Goal: Task Accomplishment & Management: Manage account settings

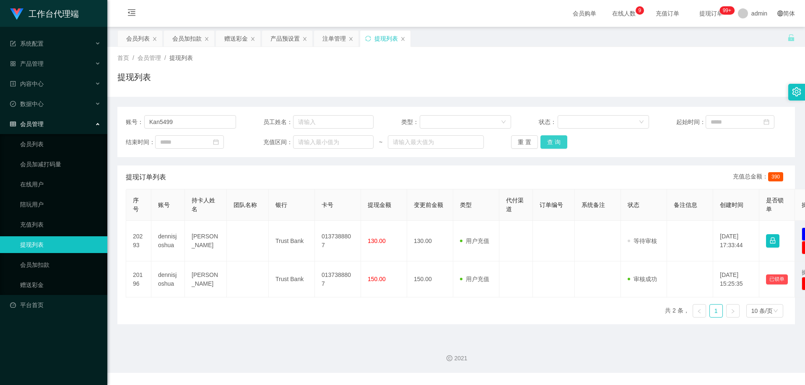
type input "Kan5499"
click at [553, 143] on button "查 询" at bounding box center [553, 141] width 27 height 13
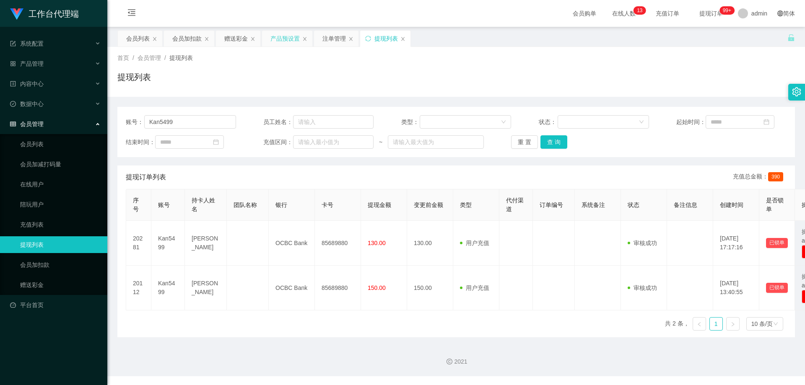
click at [279, 39] on div "产品预设置" at bounding box center [284, 39] width 29 height 16
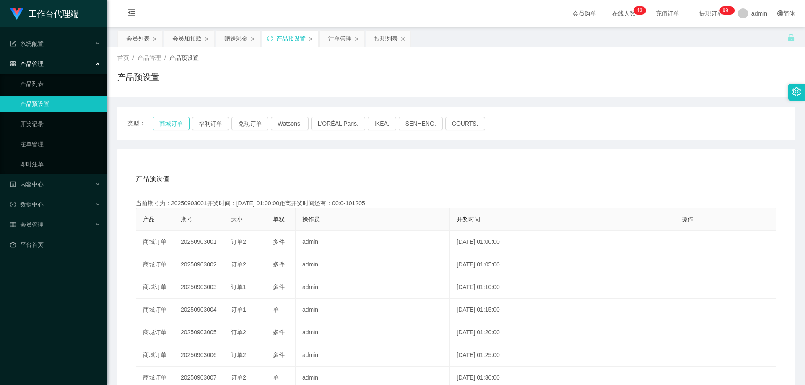
click at [171, 127] on button "商城订单" at bounding box center [171, 123] width 37 height 13
drag, startPoint x: 139, startPoint y: 38, endPoint x: 144, endPoint y: 43, distance: 6.8
click at [139, 38] on div "会员列表" at bounding box center [137, 39] width 23 height 16
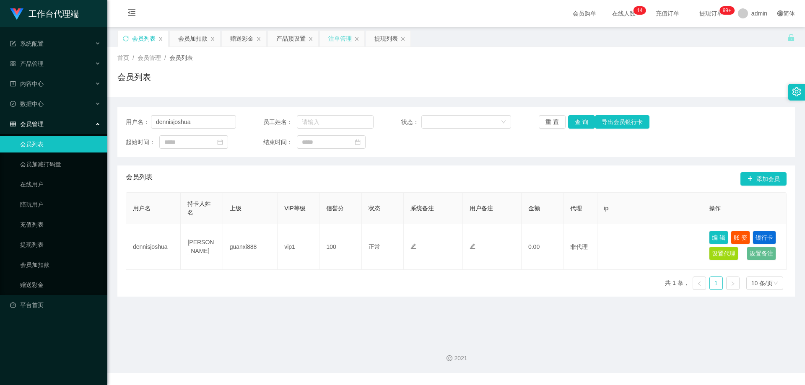
click at [332, 37] on div "注单管理" at bounding box center [339, 39] width 23 height 16
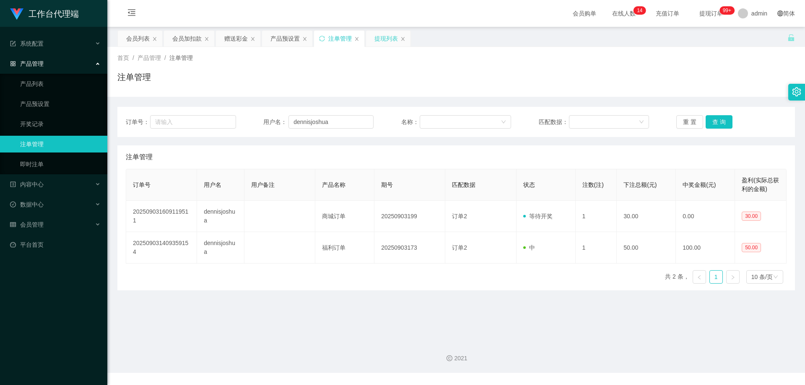
click at [379, 36] on div "提现列表" at bounding box center [385, 39] width 23 height 16
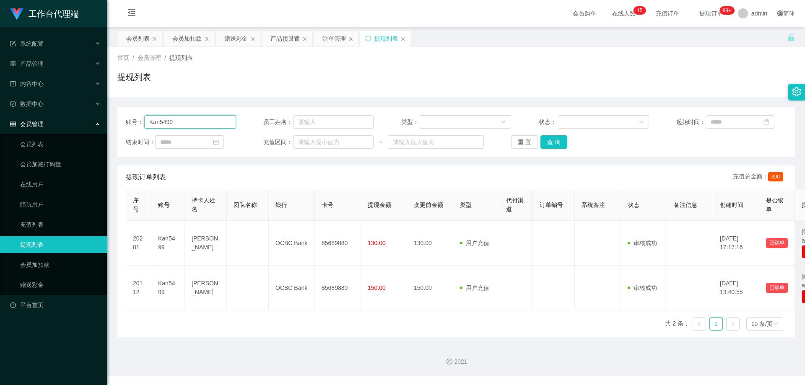
drag, startPoint x: 192, startPoint y: 124, endPoint x: 129, endPoint y: 122, distance: 62.9
click at [129, 122] on div "账号： Kan5499" at bounding box center [181, 121] width 110 height 13
drag, startPoint x: 130, startPoint y: 37, endPoint x: 139, endPoint y: 42, distance: 10.7
click at [130, 37] on div "会员列表" at bounding box center [137, 39] width 23 height 16
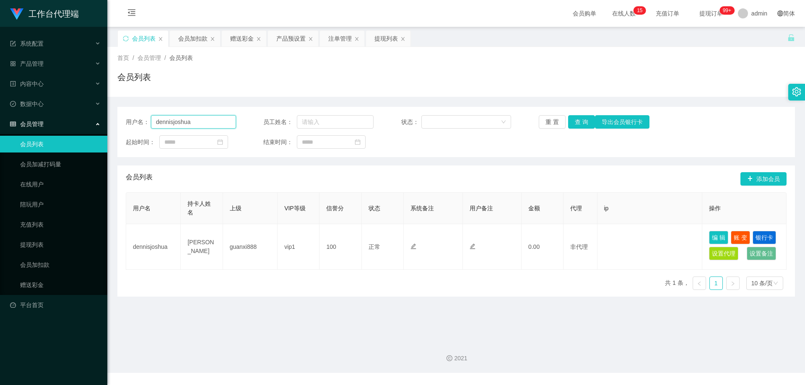
drag, startPoint x: 198, startPoint y: 122, endPoint x: 91, endPoint y: 116, distance: 107.1
click at [77, 117] on section "工作台代理端 系统配置 产品管理 产品列表 产品预设置 开奖记录 注单管理 即时注单 内容中心 数据中心 会员管理 会员列表 会员加减打码量 在线用户 陪玩用…" at bounding box center [402, 186] width 805 height 373
paste input "Kan5499"
type input "Kan5499"
click at [578, 124] on button "查 询" at bounding box center [581, 121] width 27 height 13
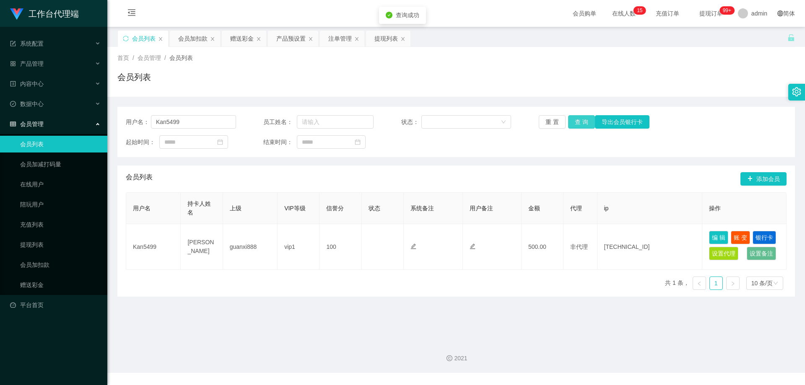
click at [578, 124] on button "查 询" at bounding box center [581, 121] width 27 height 13
click at [193, 37] on div "会员加扣款" at bounding box center [192, 39] width 29 height 16
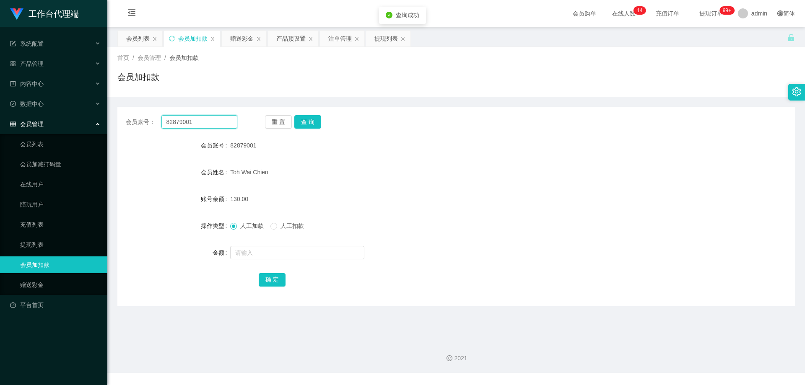
drag, startPoint x: 210, startPoint y: 120, endPoint x: 120, endPoint y: 121, distance: 89.7
click at [120, 122] on div "会员账号： 82879001 重 置 查 询" at bounding box center [455, 121] width 677 height 13
paste input "Kan5499"
type input "Kan5499"
click at [309, 122] on button "查 询" at bounding box center [307, 121] width 27 height 13
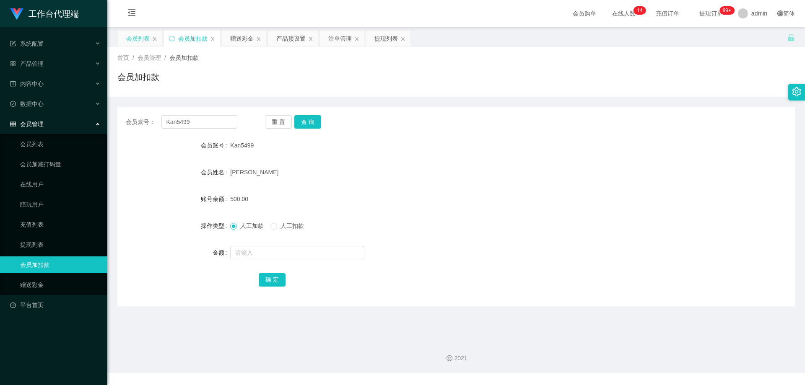
click at [135, 40] on div "会员列表" at bounding box center [137, 39] width 23 height 16
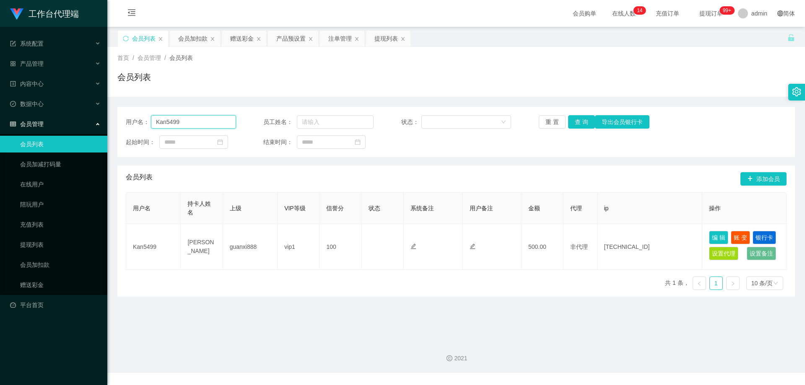
drag, startPoint x: 188, startPoint y: 120, endPoint x: 191, endPoint y: 117, distance: 4.5
click at [65, 117] on section "工作台代理端 系统配置 产品管理 产品列表 产品预设置 开奖记录 注单管理 即时注单 内容中心 数据中心 会员管理 会员列表 会员加减打码量 在线用户 陪玩用…" at bounding box center [402, 186] width 805 height 373
click at [335, 41] on div "注单管理" at bounding box center [339, 39] width 23 height 16
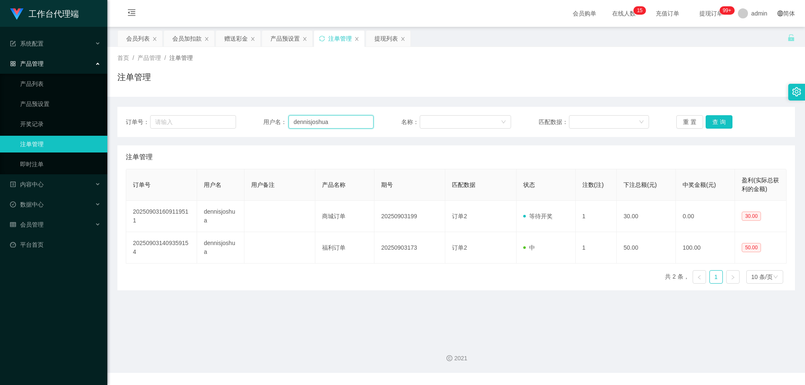
drag, startPoint x: 339, startPoint y: 121, endPoint x: 286, endPoint y: 116, distance: 53.1
click at [213, 114] on div "订单号： 用户名： dennisjoshua 名称： 匹配数据： 重 置 查 询" at bounding box center [455, 122] width 677 height 30
paste input "Kan5499"
type input "Kan5499"
click at [708, 122] on button "查 询" at bounding box center [719, 121] width 27 height 13
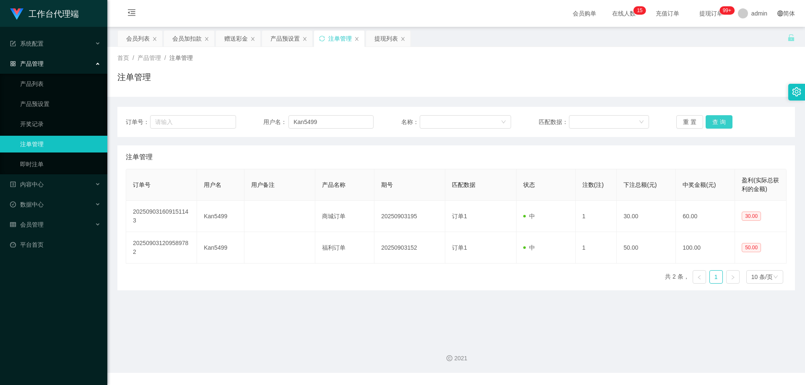
click at [713, 120] on button "查 询" at bounding box center [719, 121] width 27 height 13
click at [714, 121] on button "查 询" at bounding box center [719, 121] width 27 height 13
click at [714, 122] on button "查 询" at bounding box center [719, 121] width 27 height 13
click at [714, 122] on div "重 置 查 询" at bounding box center [731, 121] width 110 height 13
click at [714, 122] on button "查 询" at bounding box center [719, 121] width 27 height 13
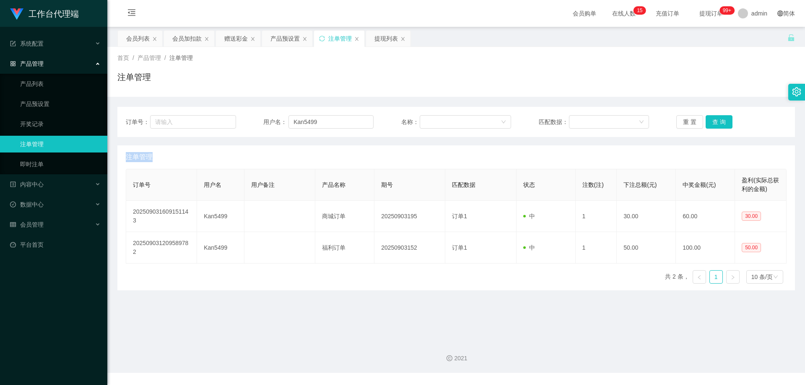
click at [714, 122] on div "重 置 查 询" at bounding box center [731, 121] width 110 height 13
click at [714, 122] on button "查 询" at bounding box center [719, 121] width 27 height 13
click at [714, 122] on button "查 询" at bounding box center [724, 121] width 36 height 13
click at [714, 122] on button "查 询" at bounding box center [719, 121] width 27 height 13
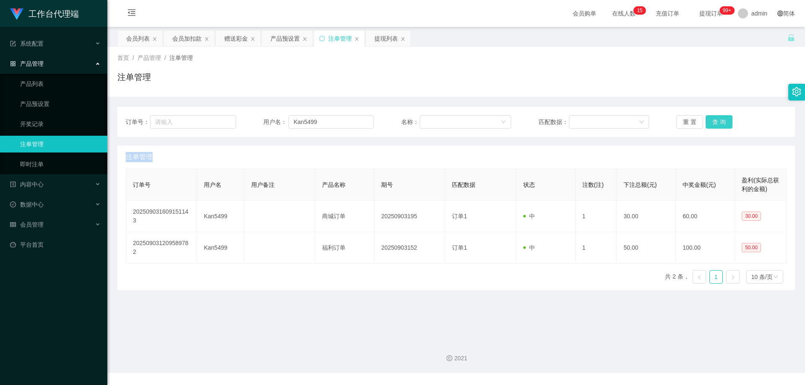
click at [714, 122] on button "查 询" at bounding box center [719, 121] width 27 height 13
click at [714, 122] on div "重 置 查 询" at bounding box center [731, 121] width 110 height 13
click at [714, 122] on button "查 询" at bounding box center [719, 121] width 27 height 13
click at [714, 122] on div "重 置 查 询" at bounding box center [731, 121] width 110 height 13
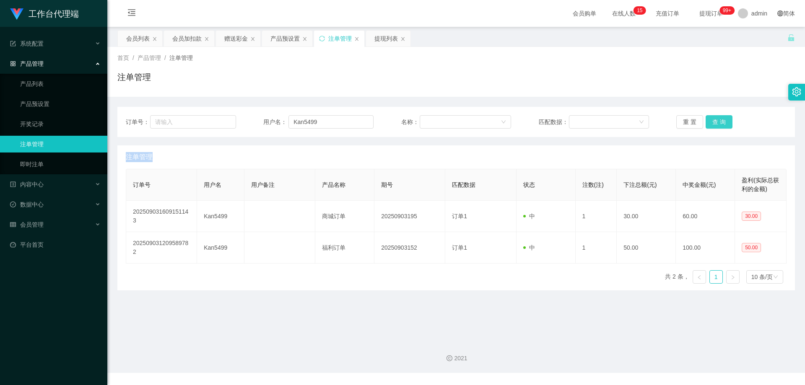
click at [714, 122] on button "查 询" at bounding box center [719, 121] width 27 height 13
click at [280, 38] on div "产品预设置" at bounding box center [284, 39] width 29 height 16
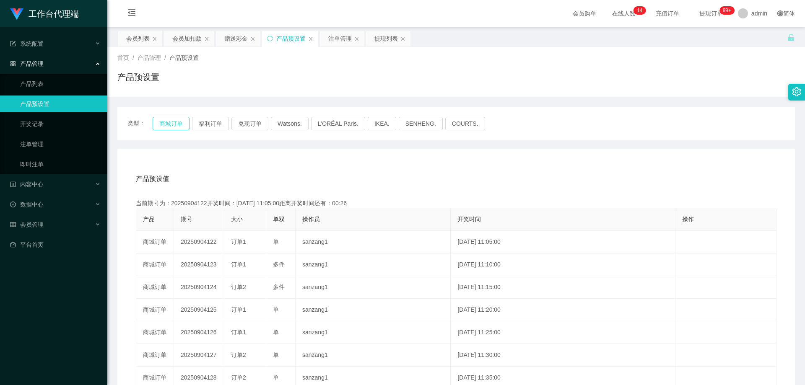
click at [174, 122] on button "商城订单" at bounding box center [171, 123] width 37 height 13
click at [337, 38] on div "注单管理" at bounding box center [339, 39] width 23 height 16
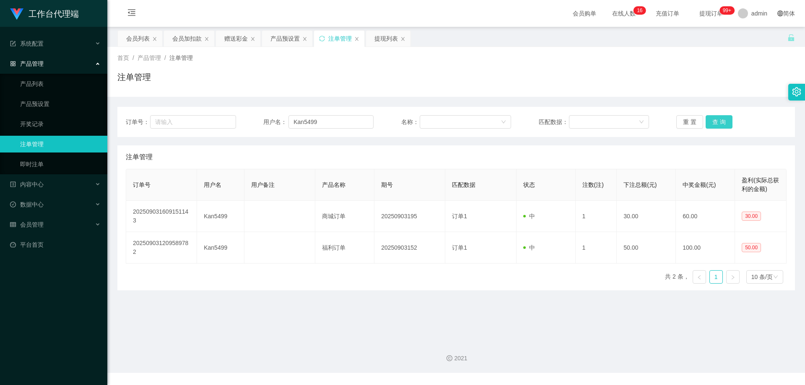
click at [723, 125] on button "查 询" at bounding box center [719, 121] width 27 height 13
click at [722, 124] on button "查 询" at bounding box center [719, 121] width 27 height 13
click at [711, 117] on button "查 询" at bounding box center [719, 121] width 27 height 13
click at [711, 117] on div "重 置 查 询" at bounding box center [731, 121] width 110 height 13
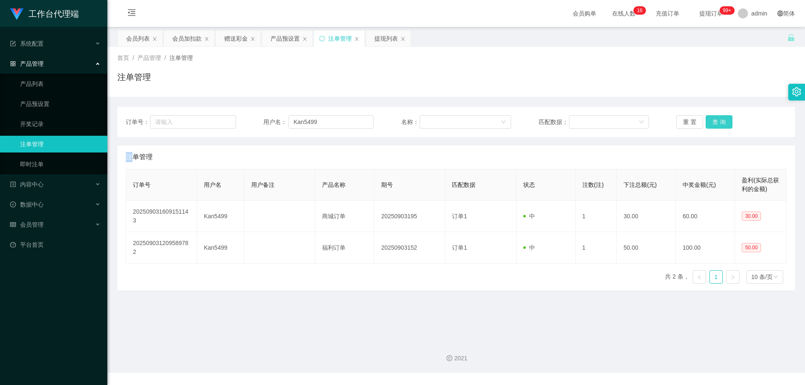
click at [711, 117] on button "查 询" at bounding box center [719, 121] width 27 height 13
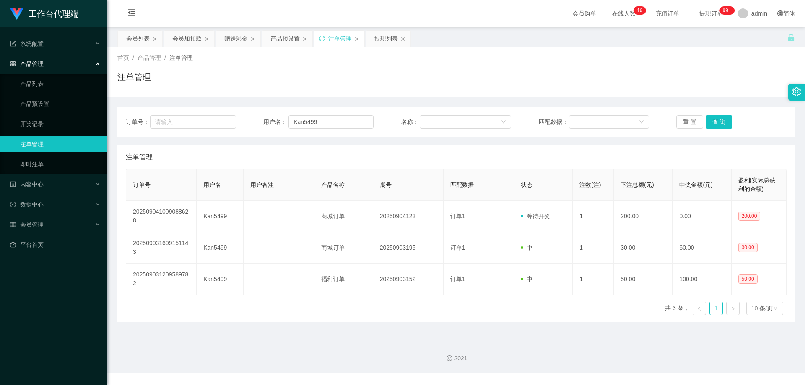
click at [768, 127] on div "重 置 查 询" at bounding box center [731, 121] width 110 height 13
click at [710, 121] on button "查 询" at bounding box center [719, 121] width 27 height 13
drag, startPoint x: 326, startPoint y: 125, endPoint x: 280, endPoint y: 120, distance: 45.9
click at [274, 122] on div "用户名： Kan5499" at bounding box center [318, 121] width 110 height 13
drag, startPoint x: 139, startPoint y: 40, endPoint x: 144, endPoint y: 43, distance: 5.8
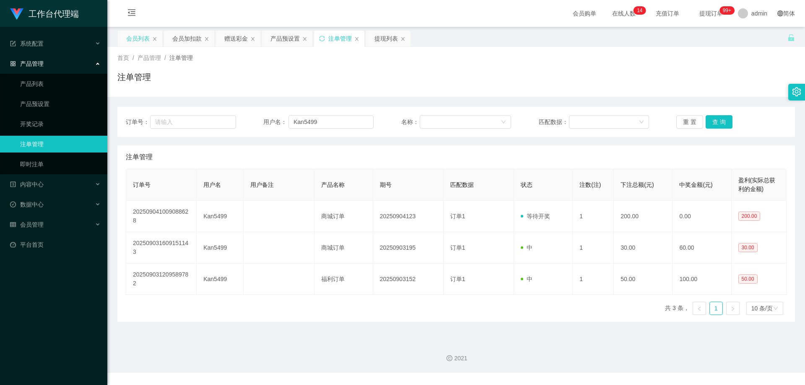
click at [139, 40] on div "会员列表" at bounding box center [137, 39] width 23 height 16
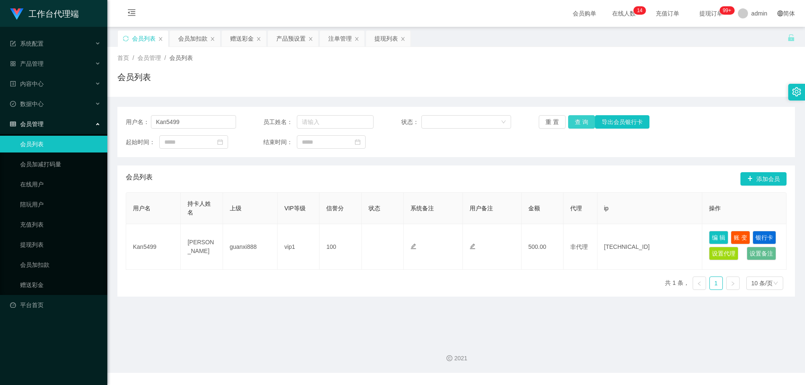
click at [581, 124] on button "查 询" at bounding box center [581, 121] width 27 height 13
